Goal: Book appointment/travel/reservation

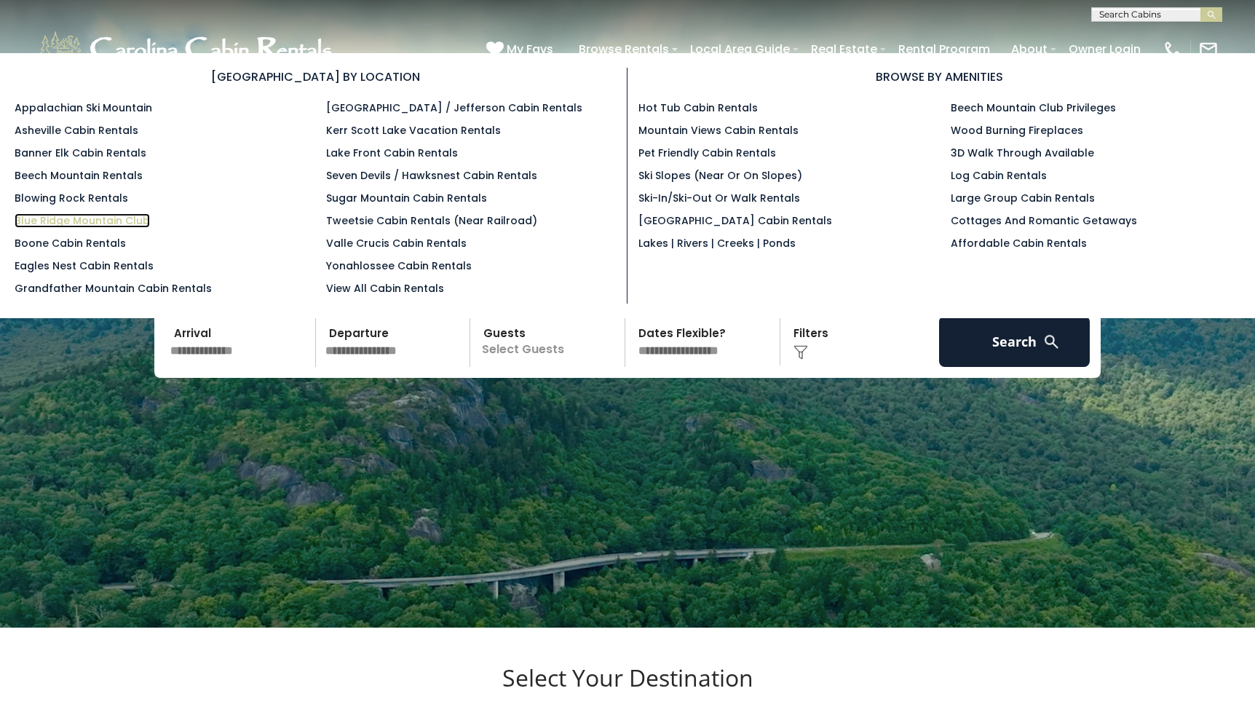
click at [106, 220] on link "Blue Ridge Mountain Club" at bounding box center [82, 220] width 135 height 15
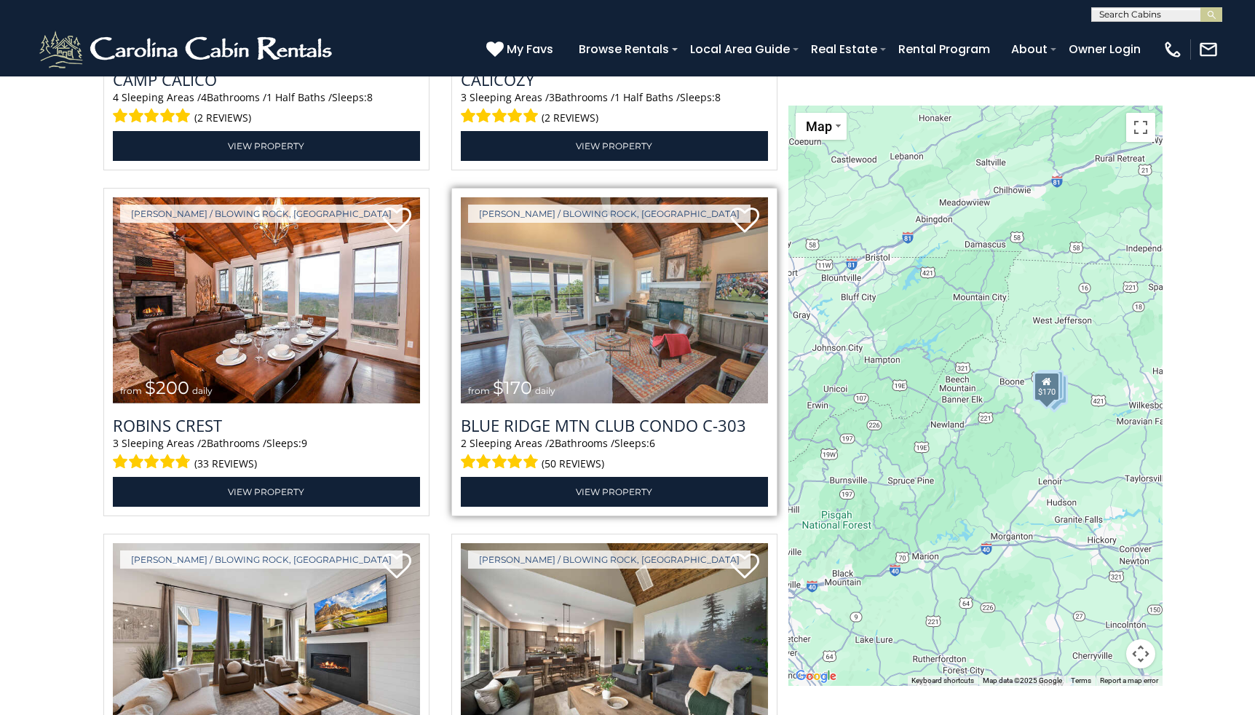
scroll to position [2351, 0]
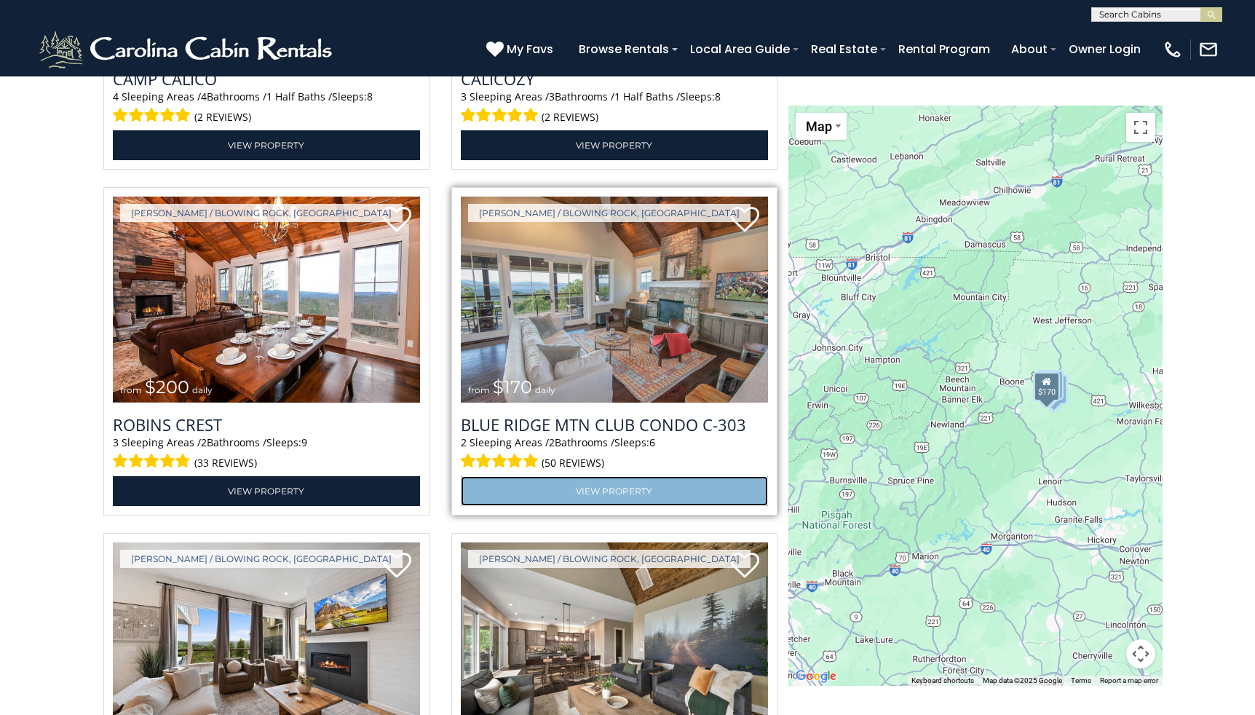
click at [618, 491] on link "View Property" at bounding box center [614, 491] width 307 height 30
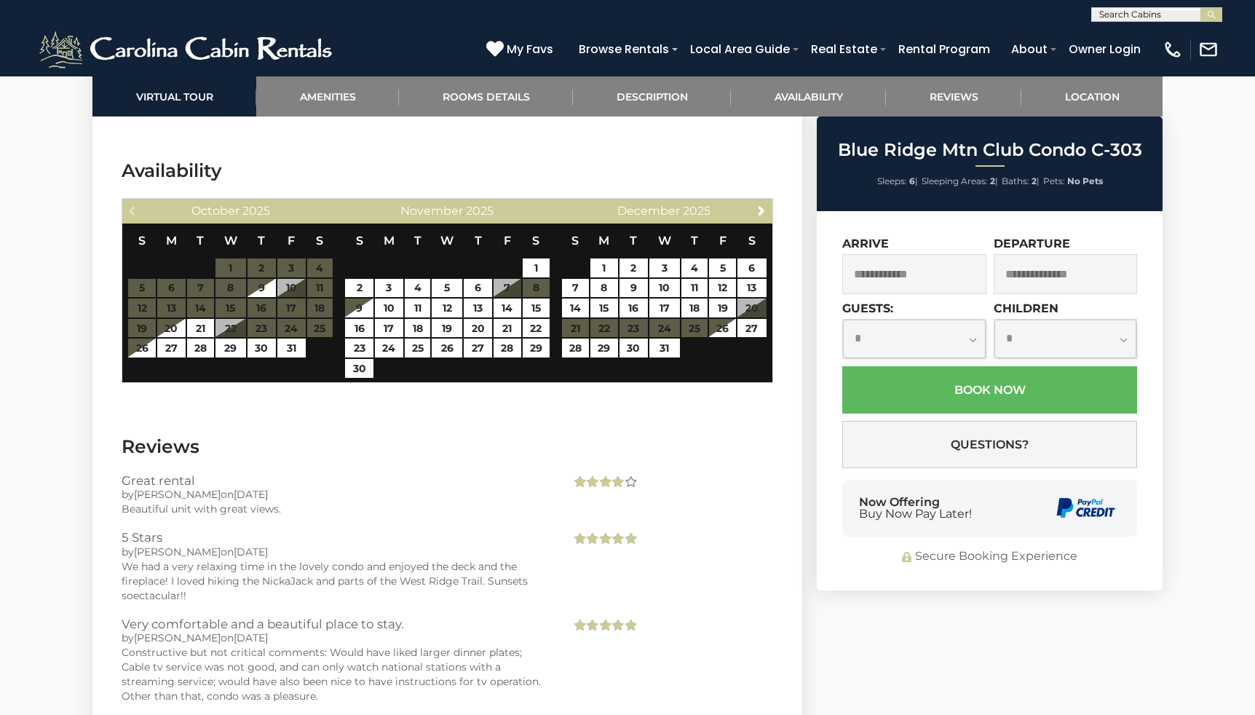
scroll to position [3766, 0]
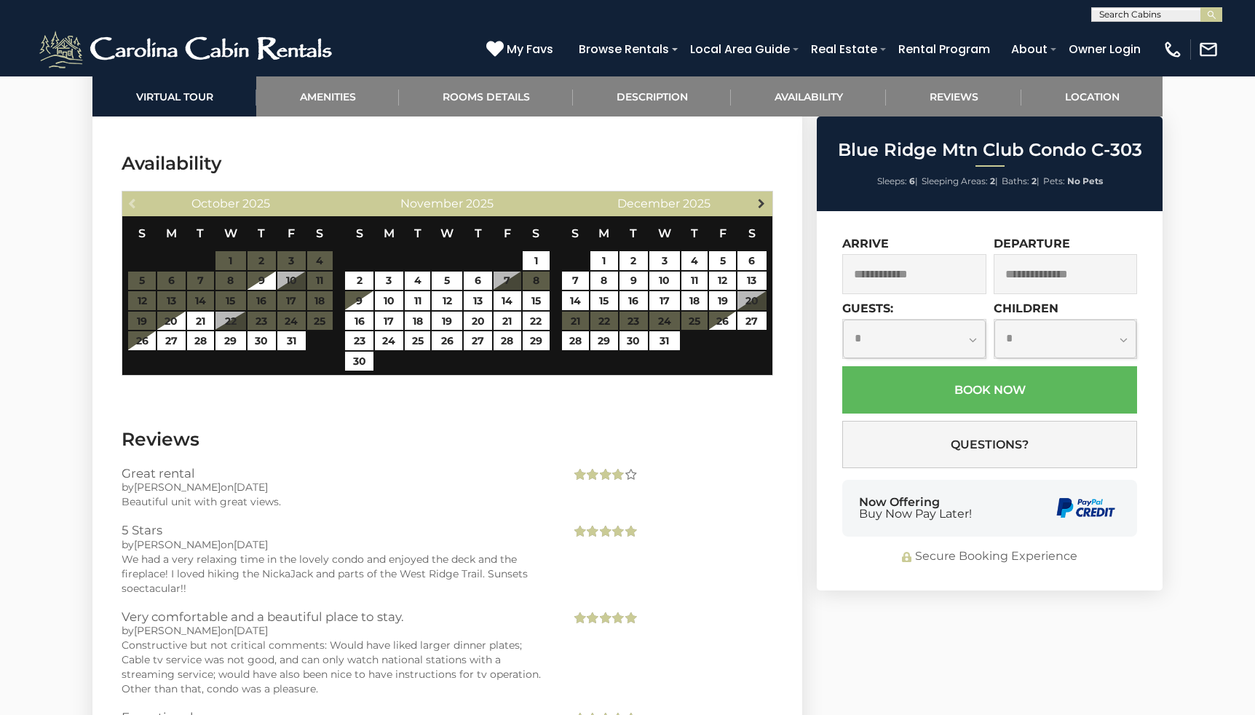
click at [759, 204] on span "Next" at bounding box center [762, 203] width 12 height 12
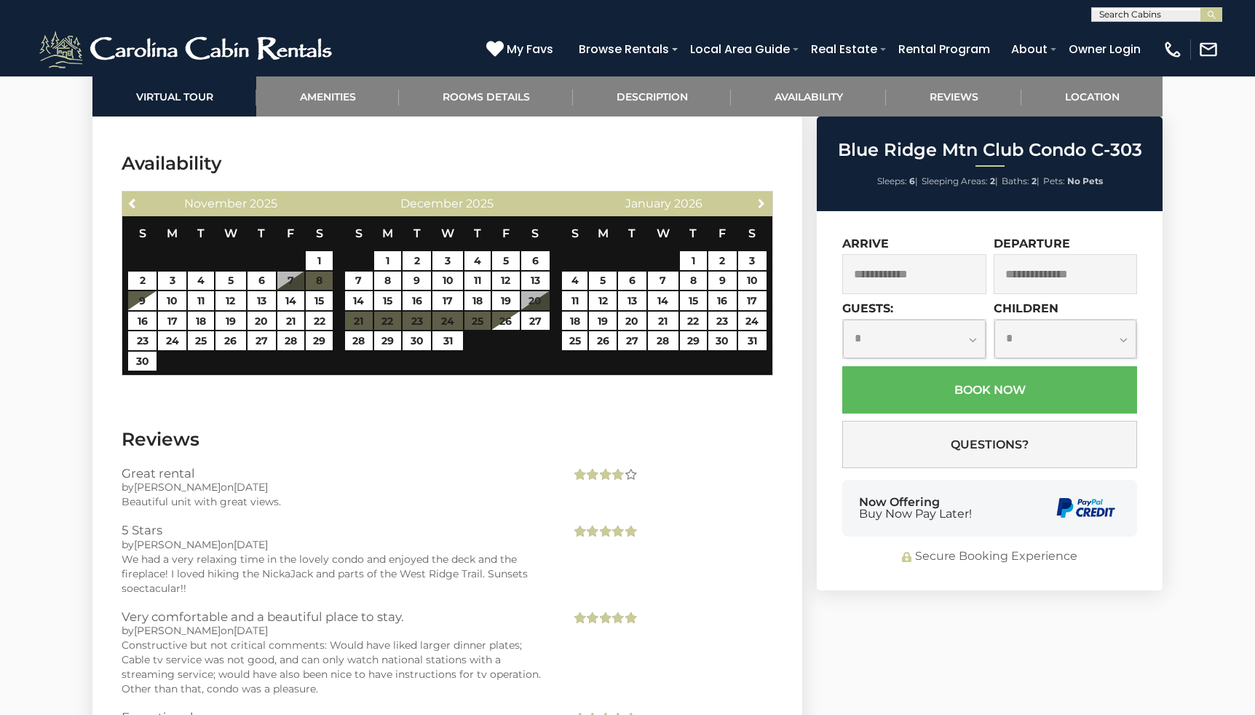
click at [759, 204] on span "Next" at bounding box center [762, 203] width 12 height 12
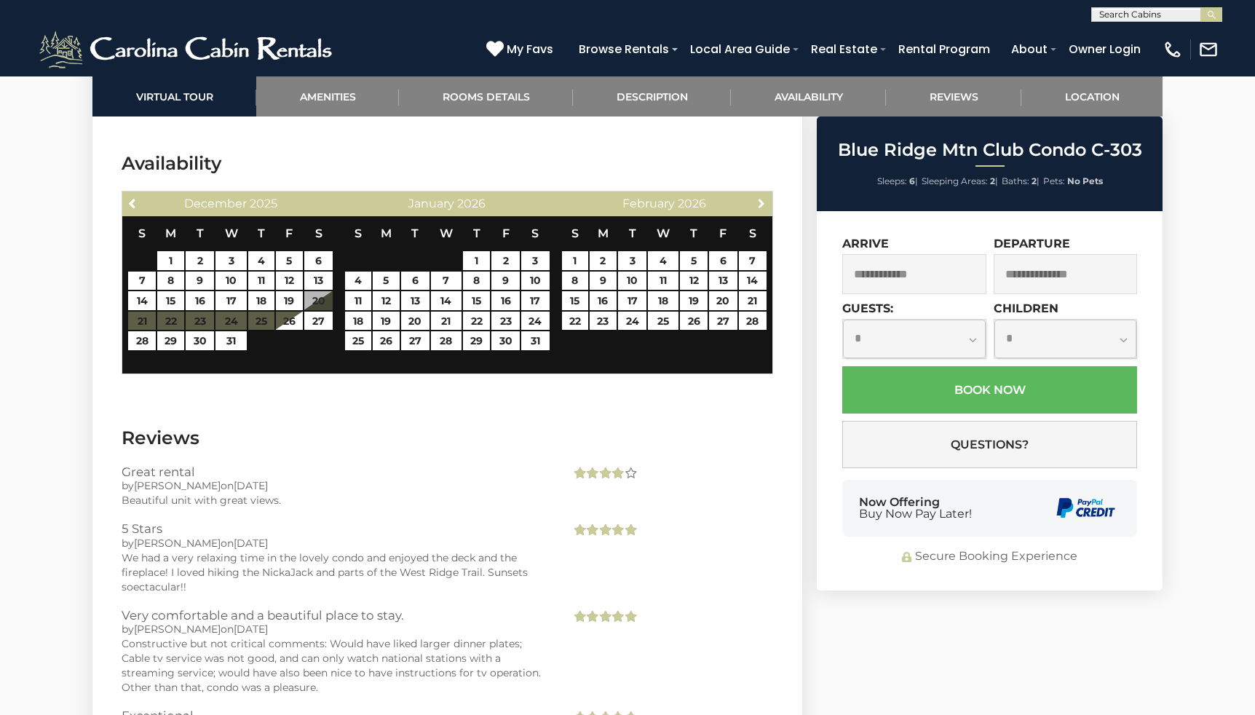
click at [759, 204] on span "Next" at bounding box center [762, 203] width 12 height 12
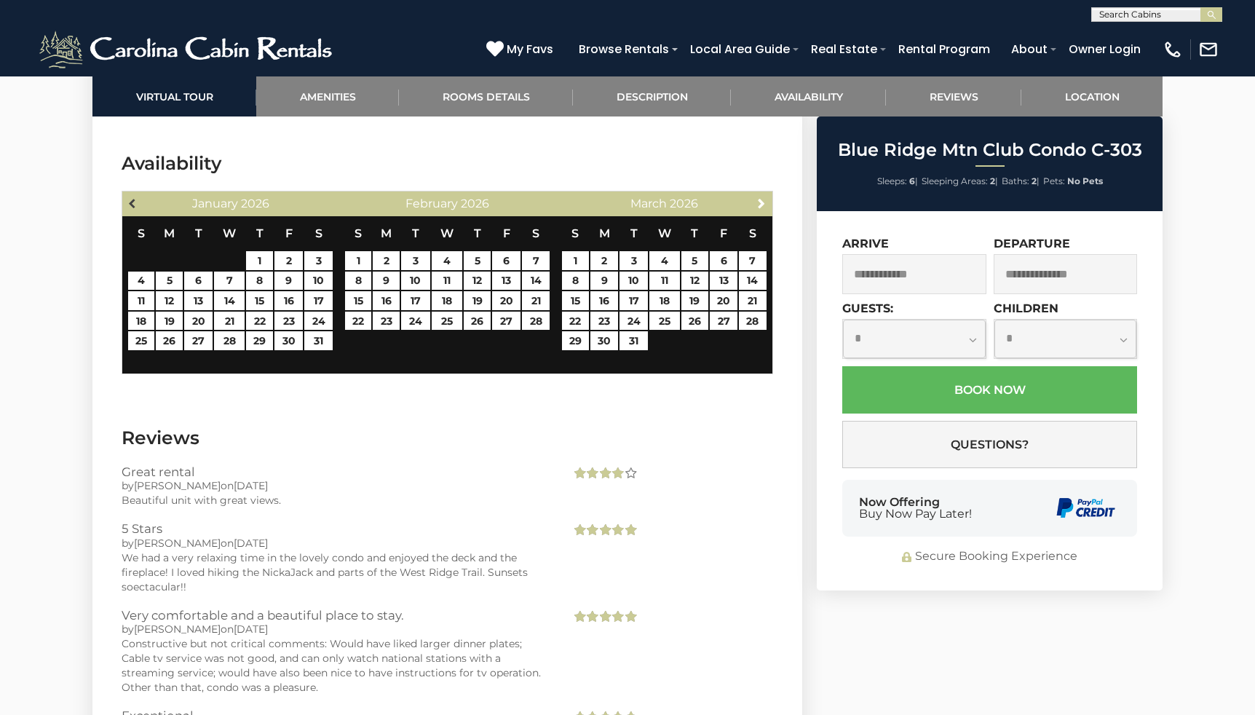
click at [135, 198] on span "Previous" at bounding box center [133, 203] width 12 height 12
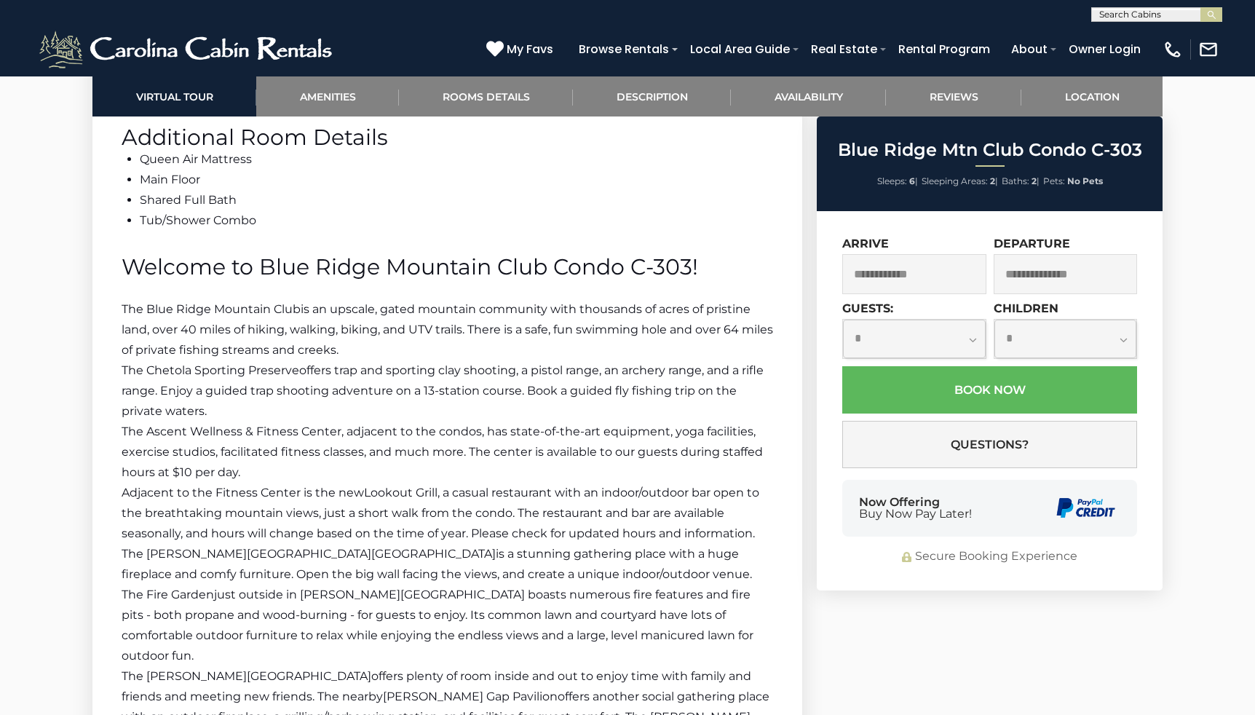
scroll to position [1870, 0]
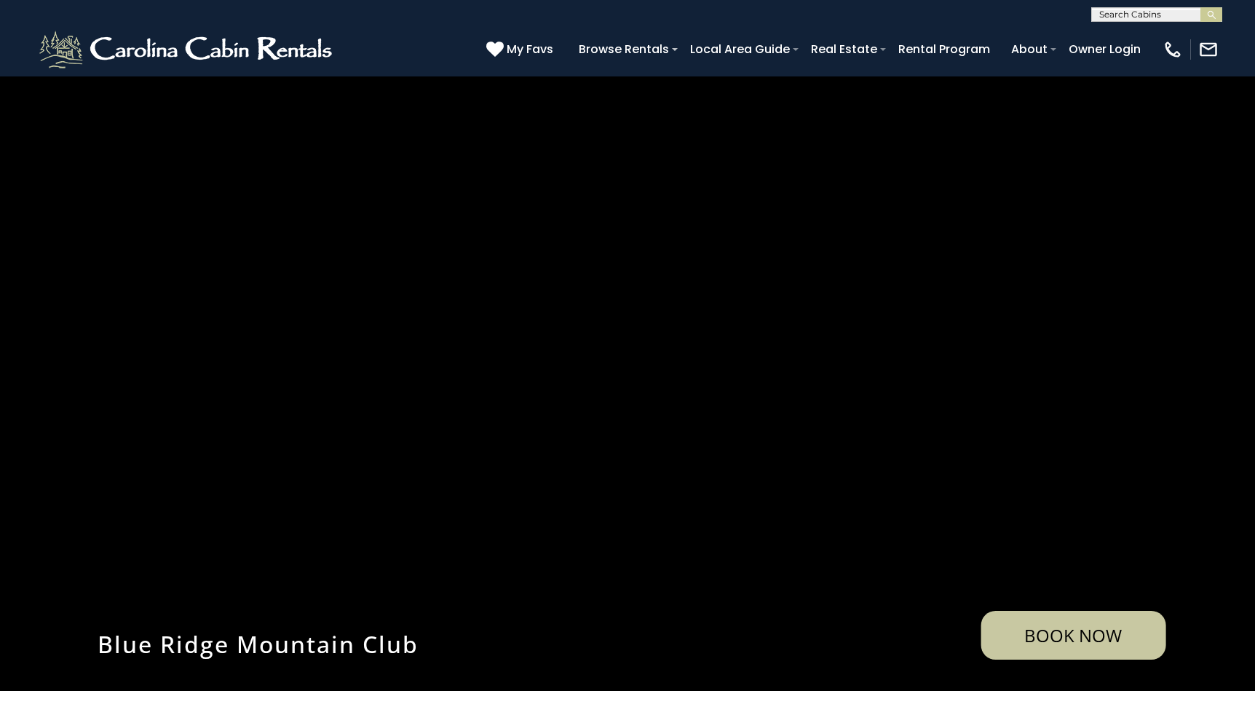
scroll to position [2351, 0]
